Goal: Information Seeking & Learning: Learn about a topic

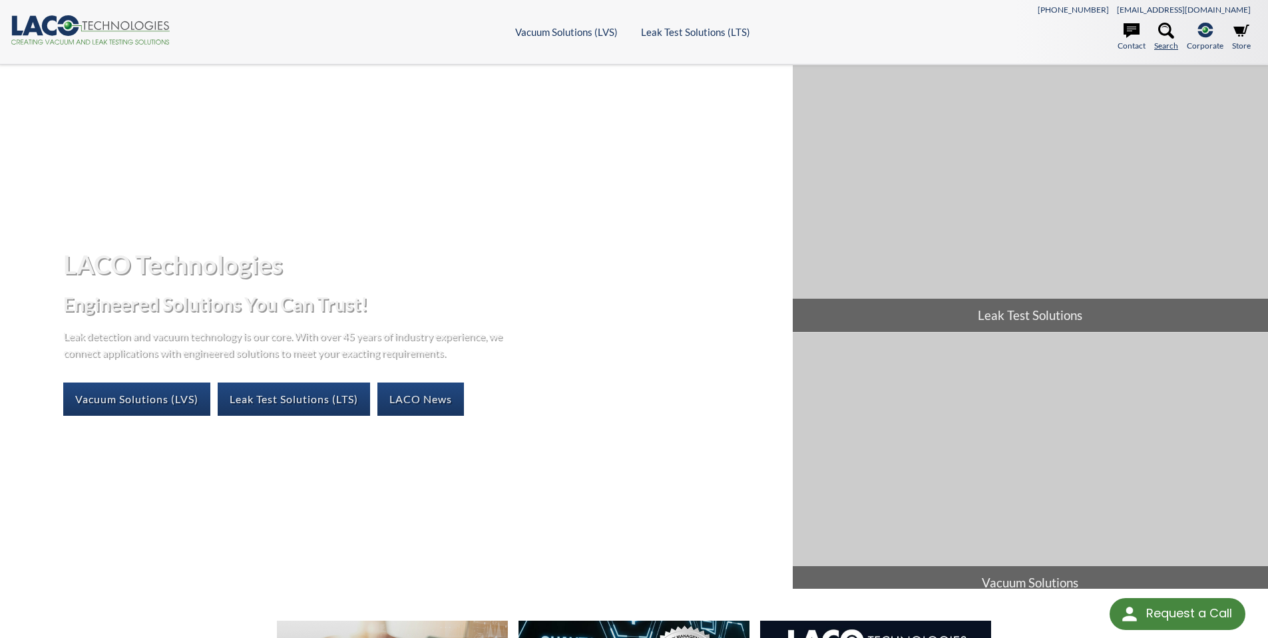
click at [1165, 35] on icon at bounding box center [1166, 31] width 16 height 16
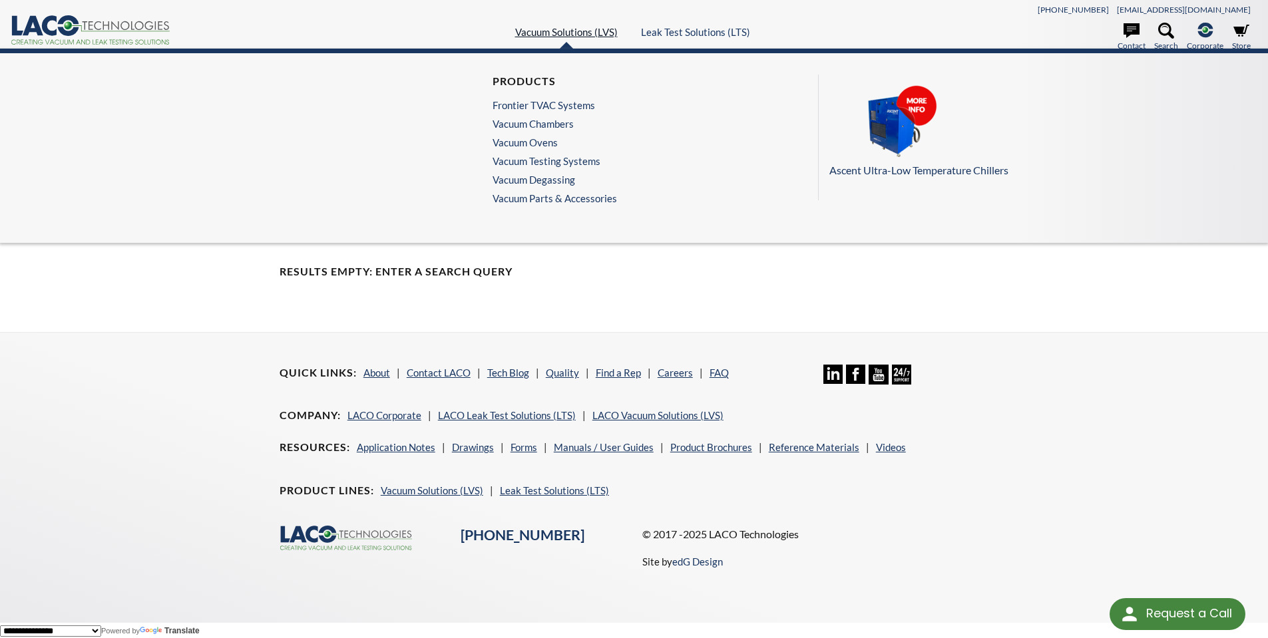
click at [567, 33] on link "Vacuum Solutions (LVS)" at bounding box center [566, 32] width 103 height 12
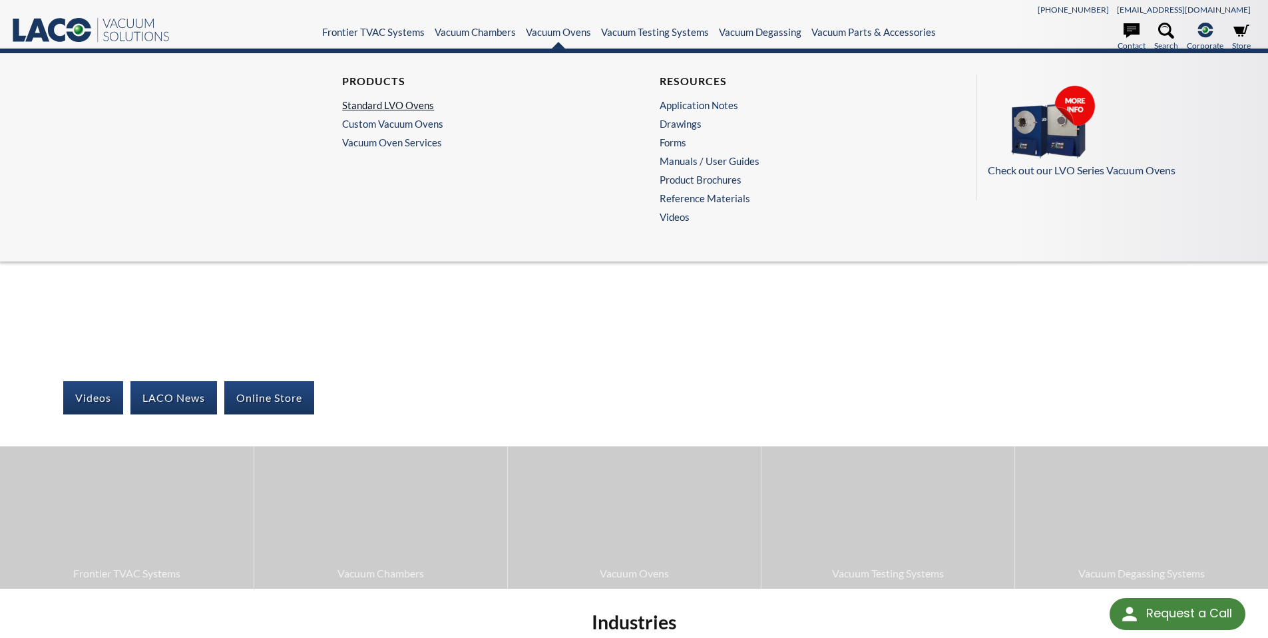
click at [409, 107] on link "Standard LVO Ovens" at bounding box center [472, 105] width 260 height 12
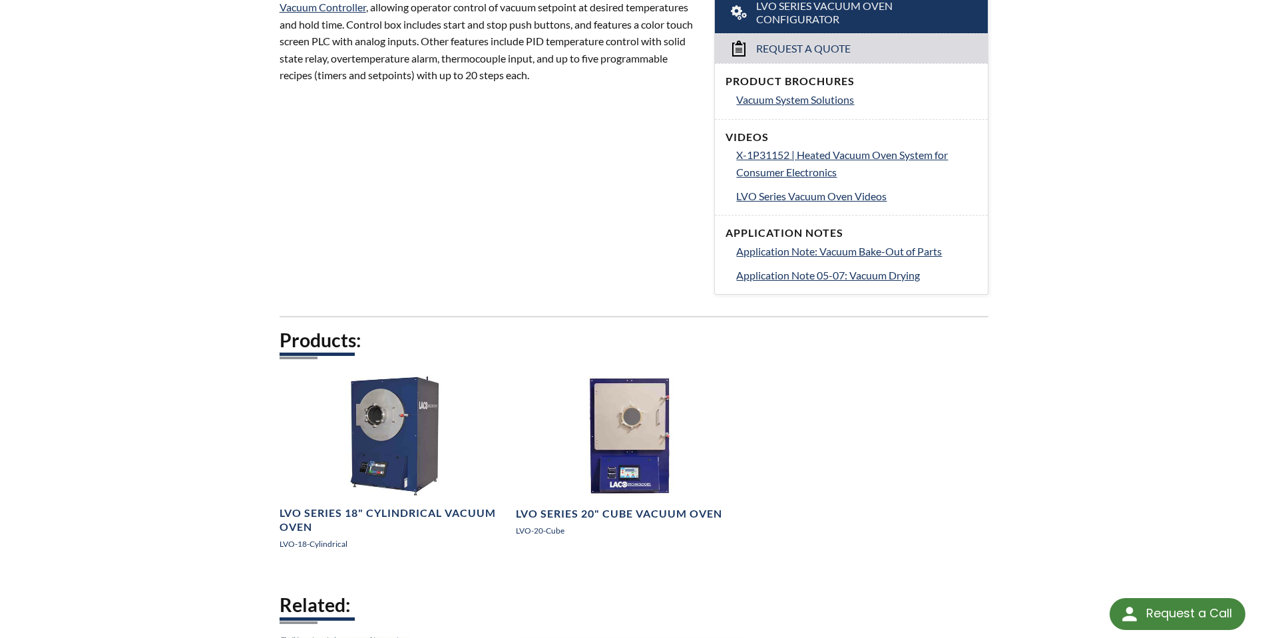
scroll to position [599, 0]
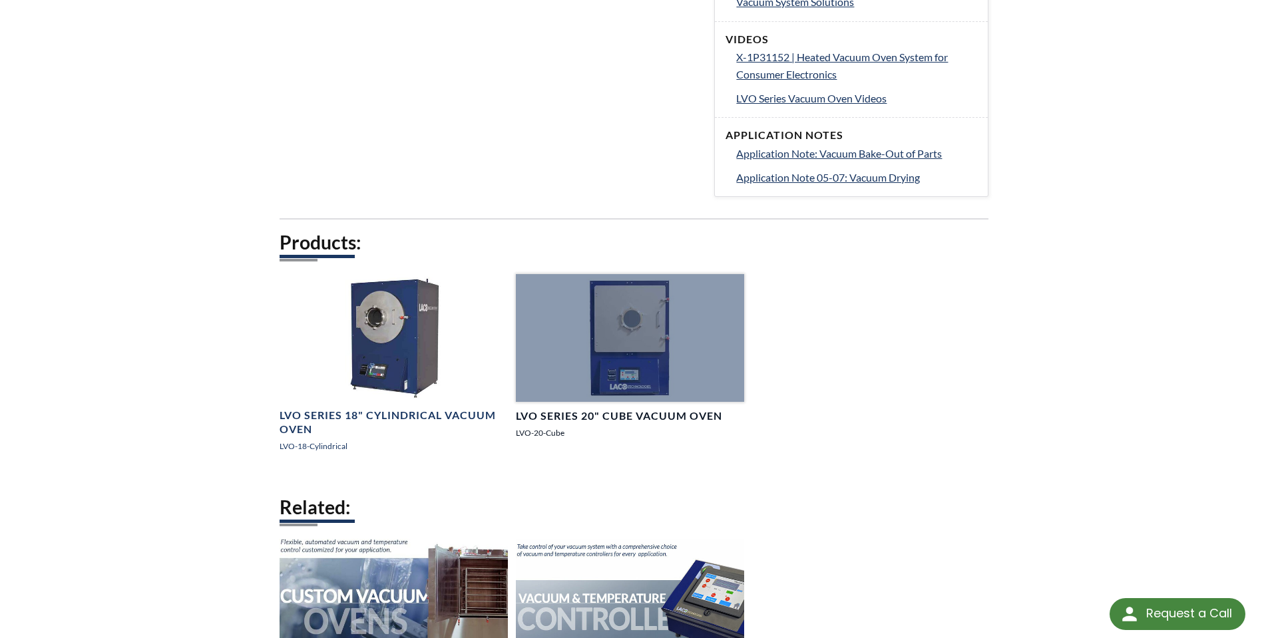
click at [653, 418] on h4 "LVO Series 20" Cube Vacuum Oven" at bounding box center [619, 416] width 206 height 14
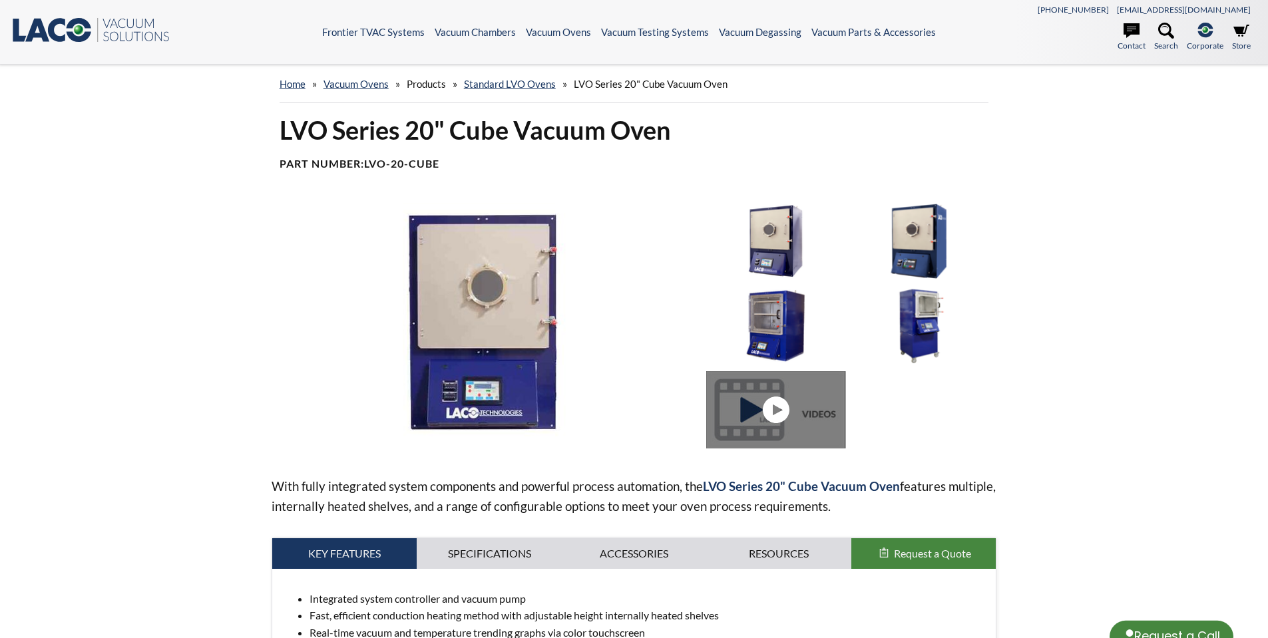
select select "Language Translate Widget"
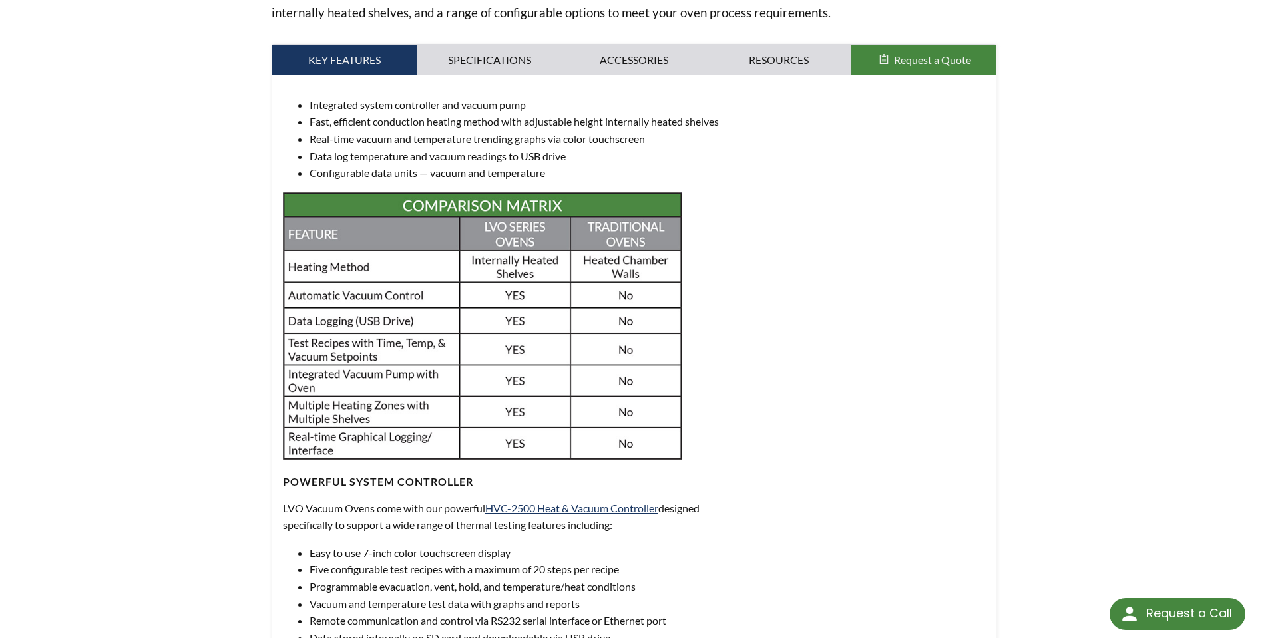
scroll to position [291, 0]
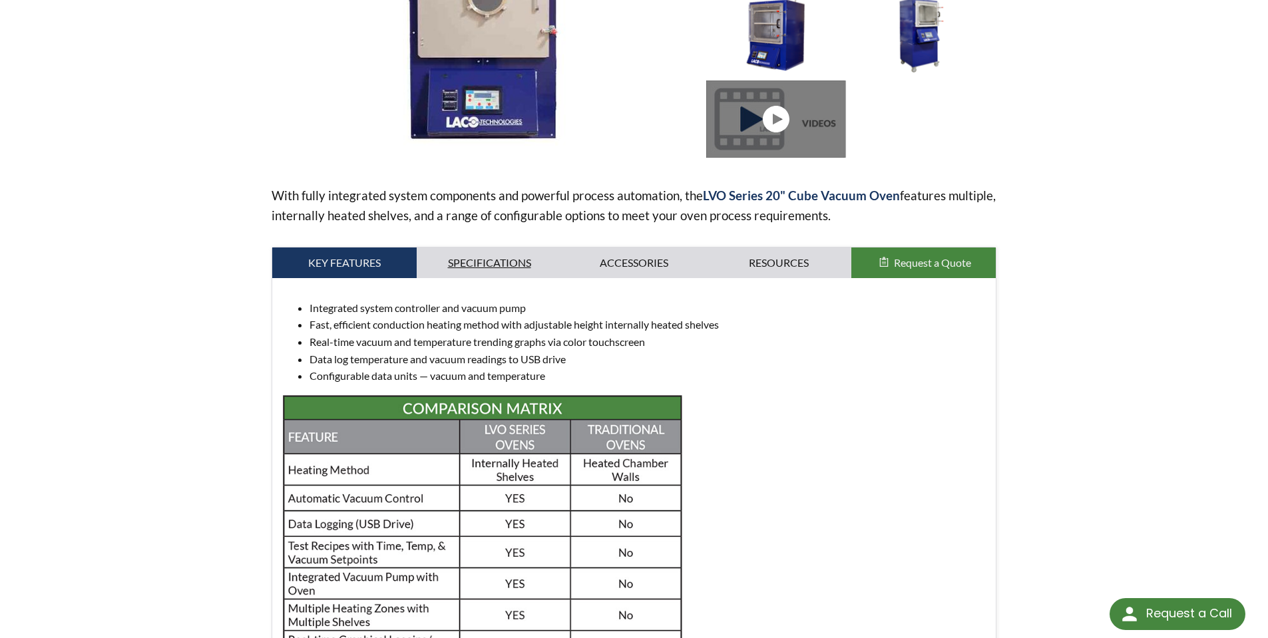
click at [505, 264] on link "Specifications" at bounding box center [489, 263] width 145 height 31
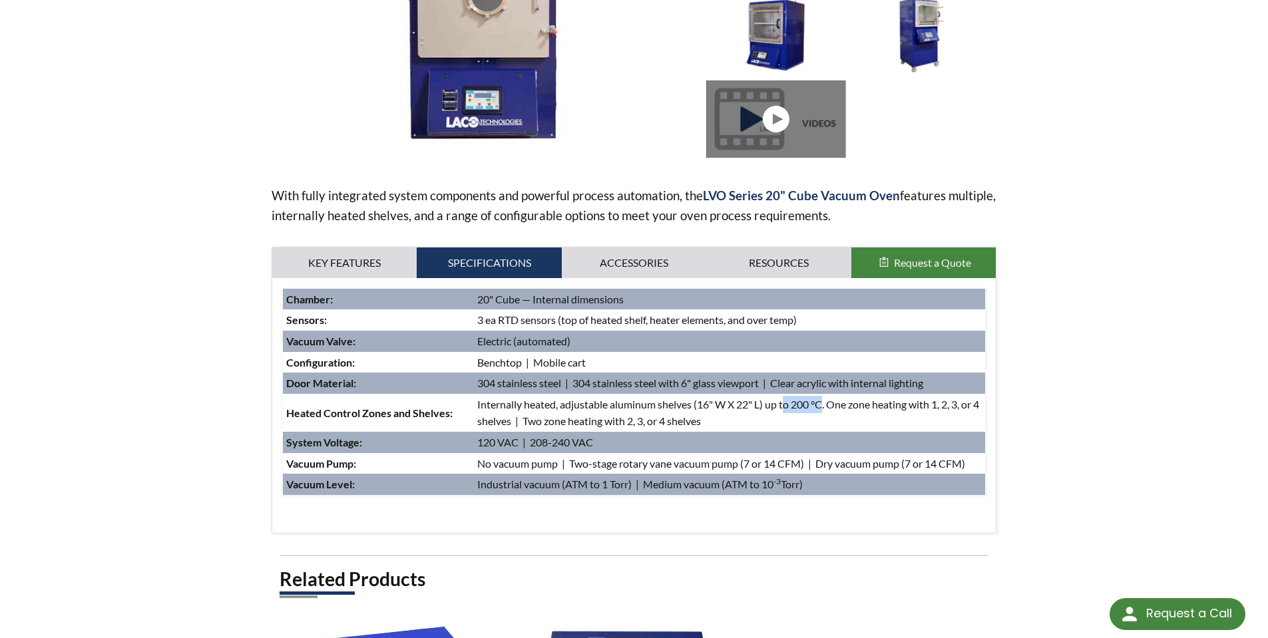
drag, startPoint x: 828, startPoint y: 403, endPoint x: 787, endPoint y: 401, distance: 40.7
click at [787, 401] on td "Internally heated, adjustable aluminum shelves (16" W X 22" L) up to 200 °C. On…" at bounding box center [729, 413] width 511 height 38
